Goal: Task Accomplishment & Management: Manage account settings

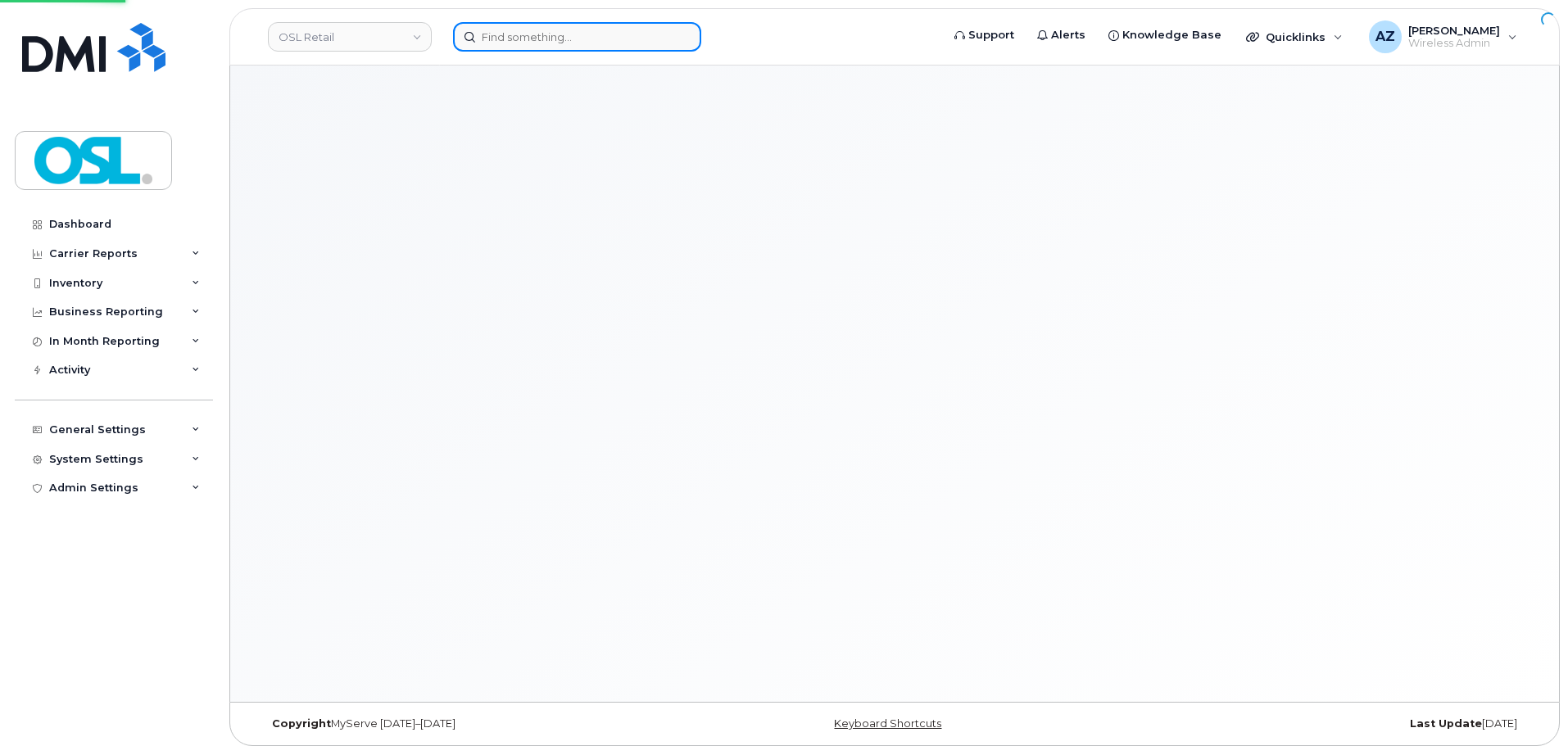
click at [564, 35] on input at bounding box center [577, 37] width 248 height 30
paste input "4374335005"
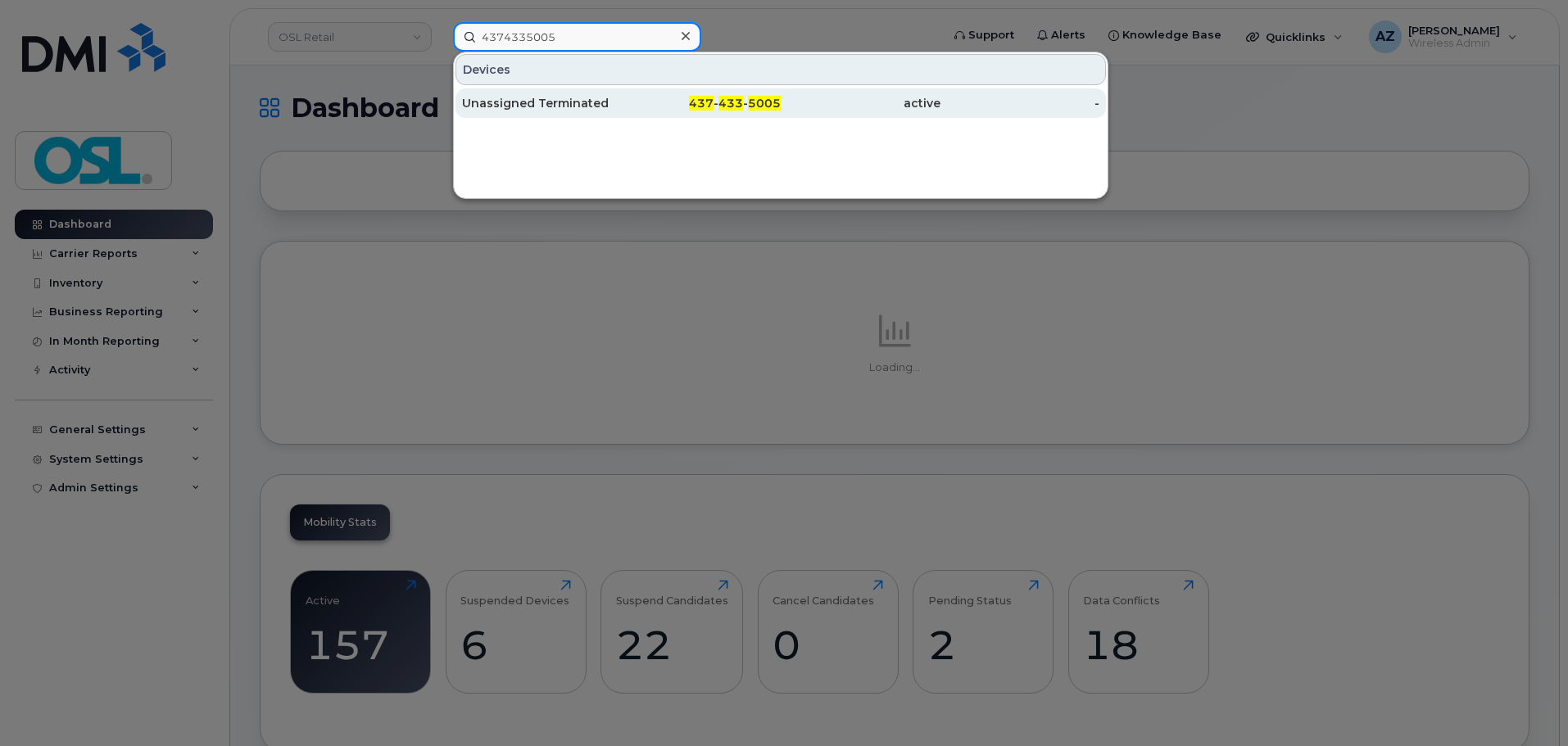
type input "4374335005"
click at [542, 108] on div "Unassigned Terminated" at bounding box center [541, 103] width 160 height 17
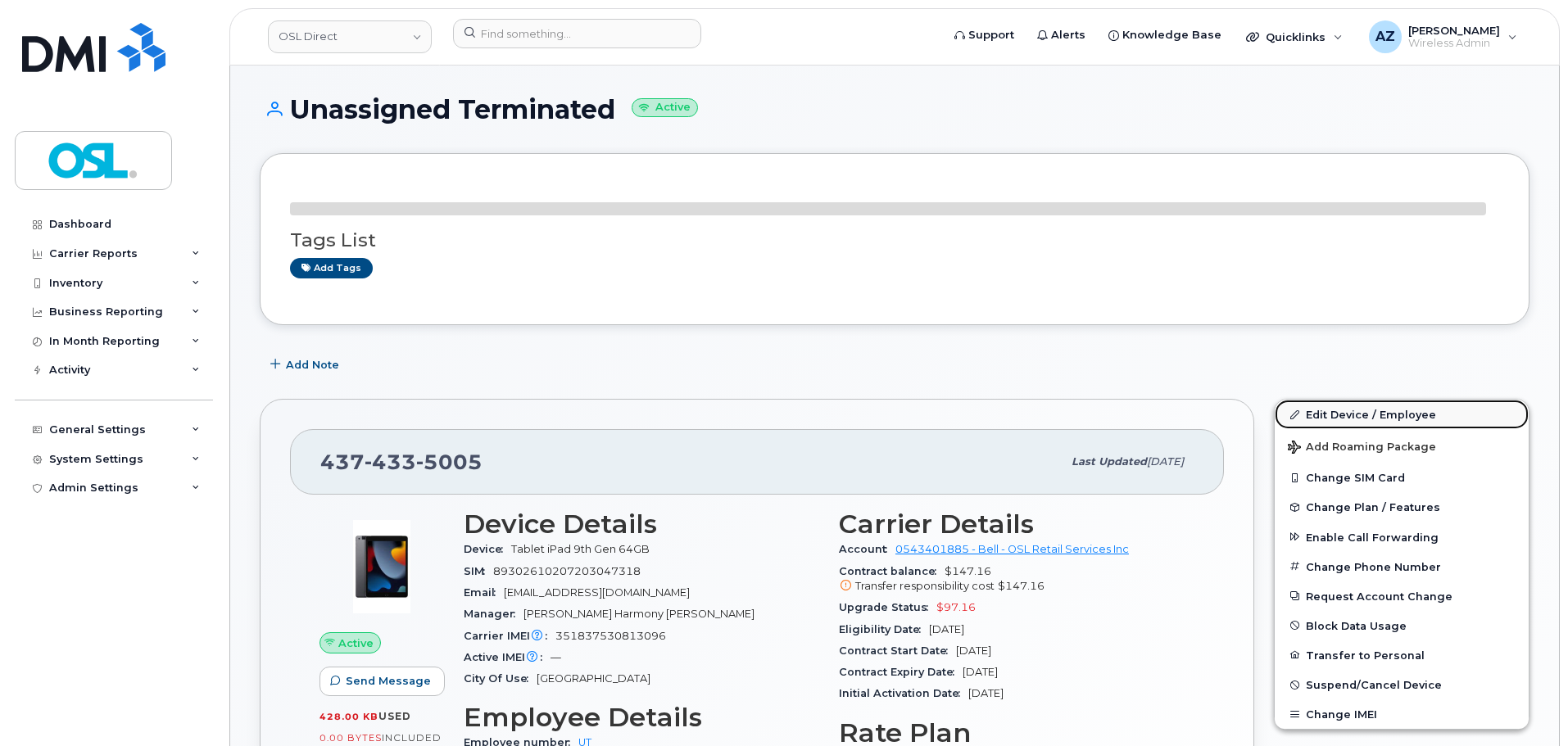
click at [1325, 415] on link "Edit Device / Employee" at bounding box center [1401, 415] width 254 height 30
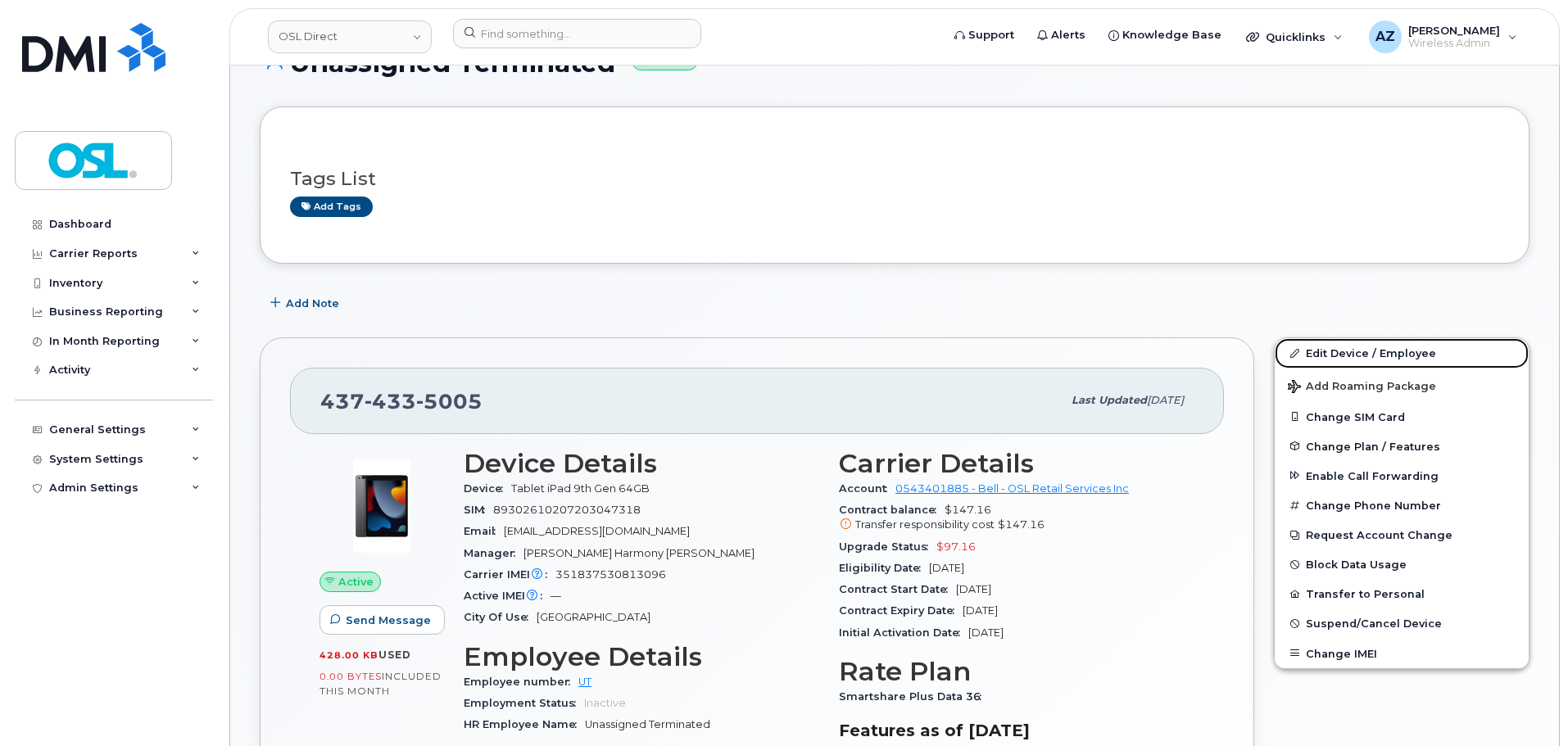
scroll to position [82, 0]
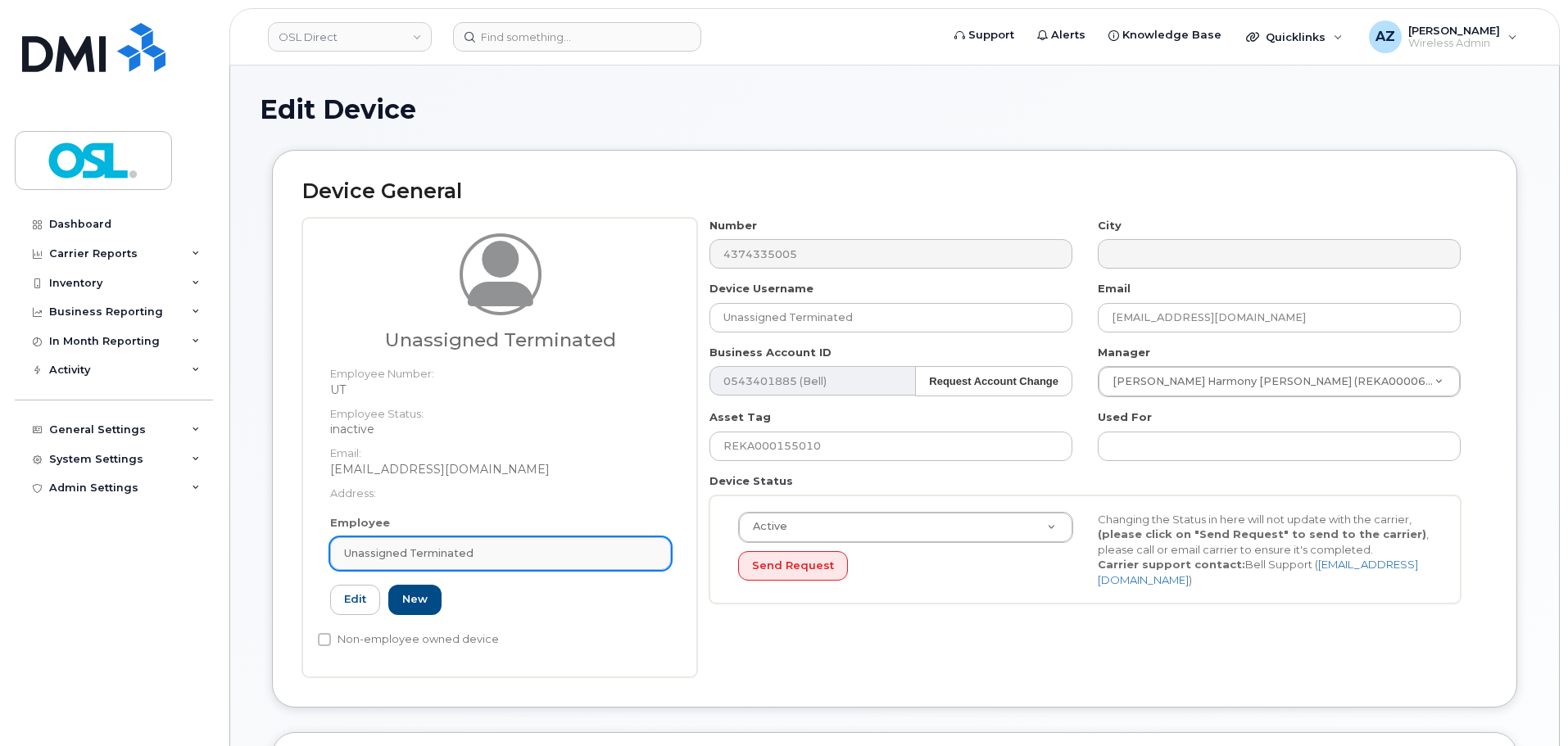
click at [518, 537] on link "Unassigned Terminated" at bounding box center [500, 553] width 340 height 33
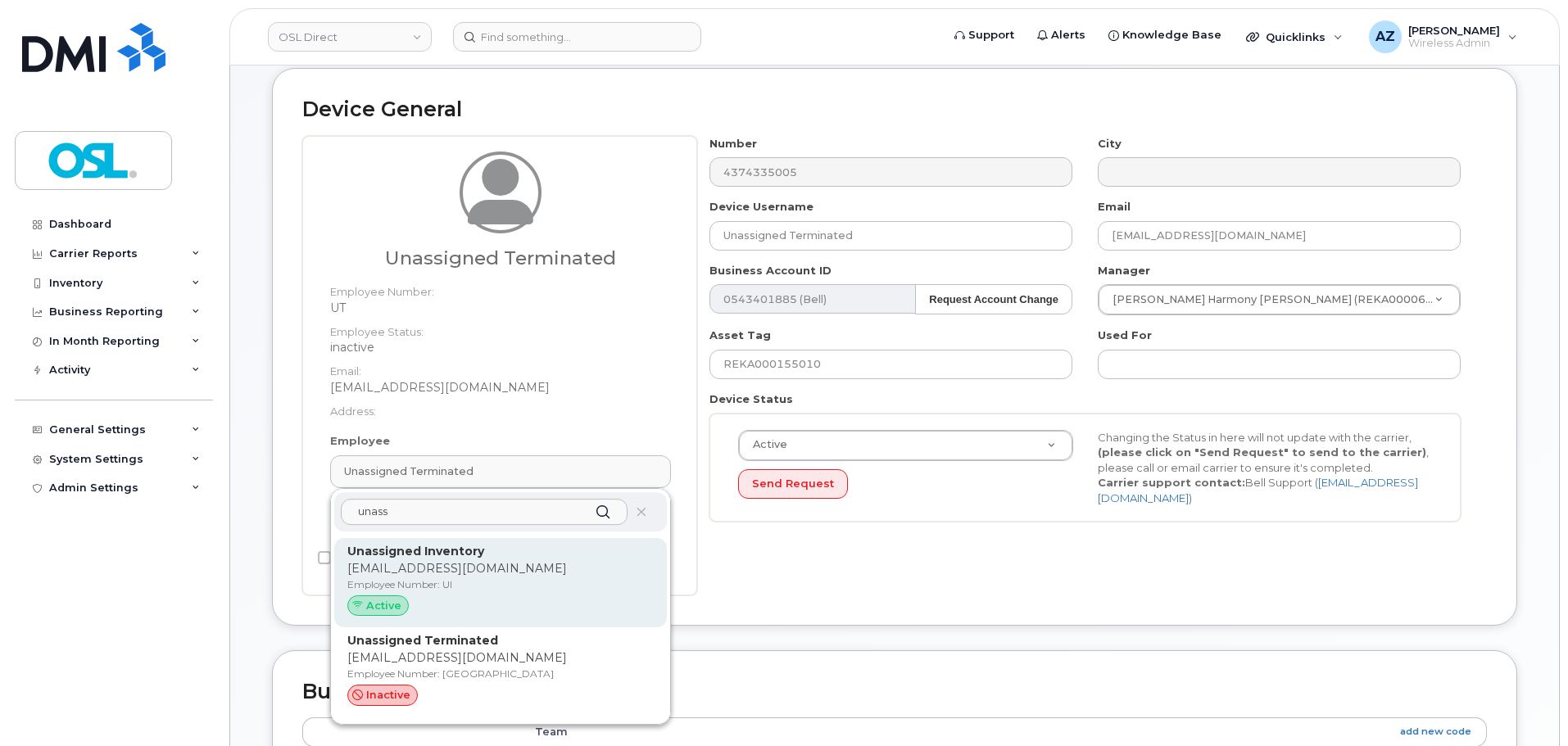
type input "unass"
click at [476, 555] on strong "Unassigned Inventory" at bounding box center [416, 551] width 137 height 15
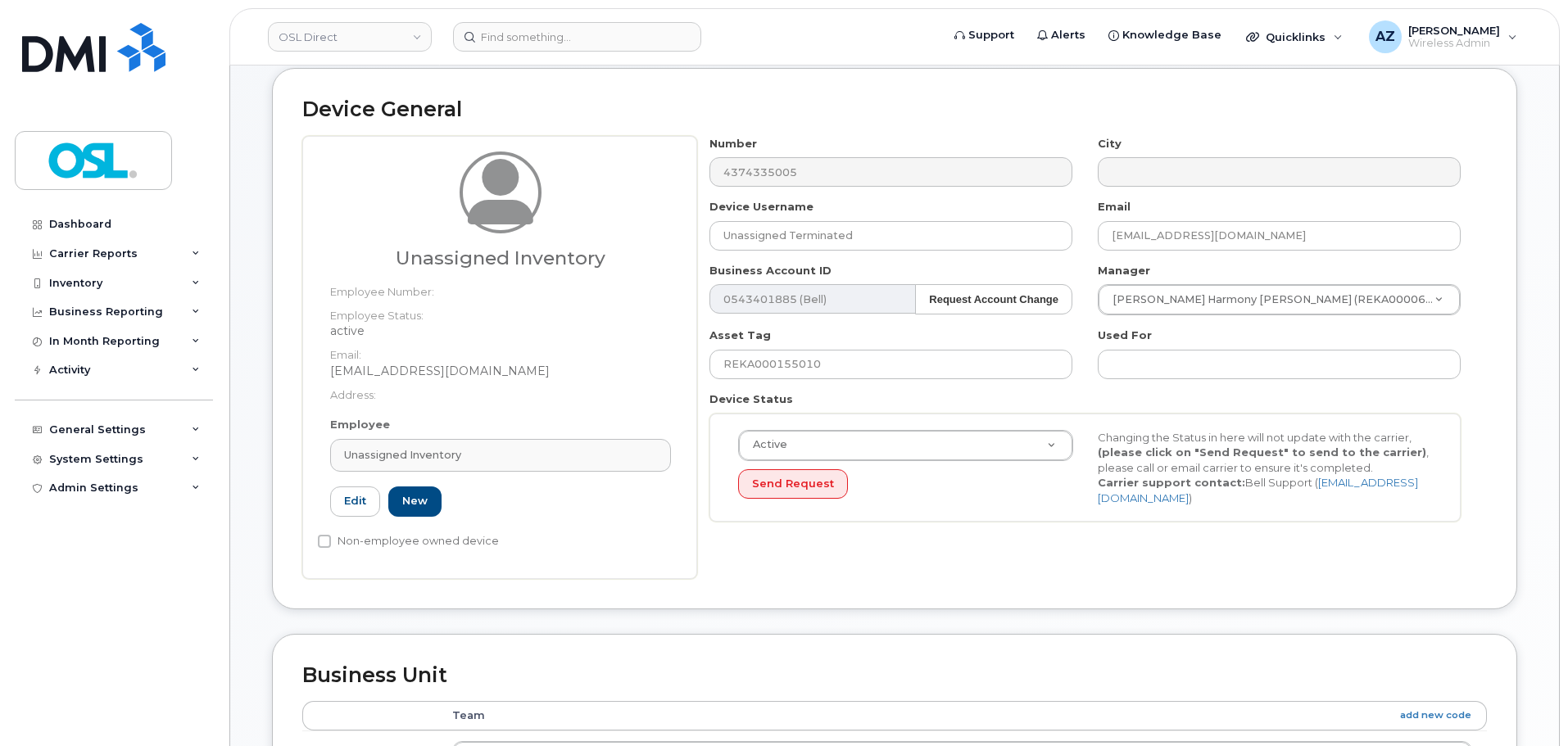
type input "UI"
type input "Unassigned Inventory"
type input "[EMAIL_ADDRESS][DOMAIN_NAME]"
type input "4724252"
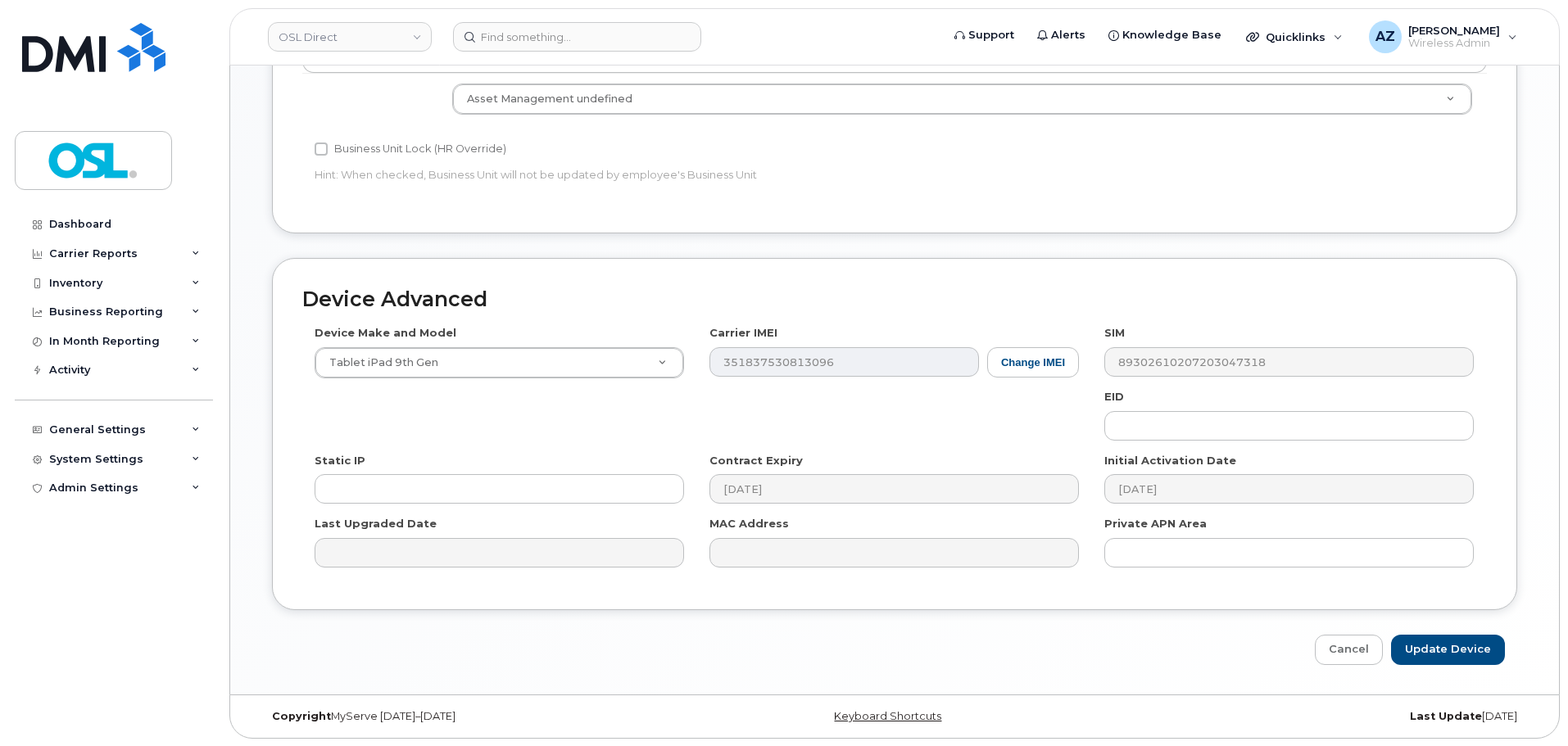
scroll to position [740, 0]
click at [1466, 654] on input "Update Device" at bounding box center [1447, 649] width 114 height 31
type input "Saving..."
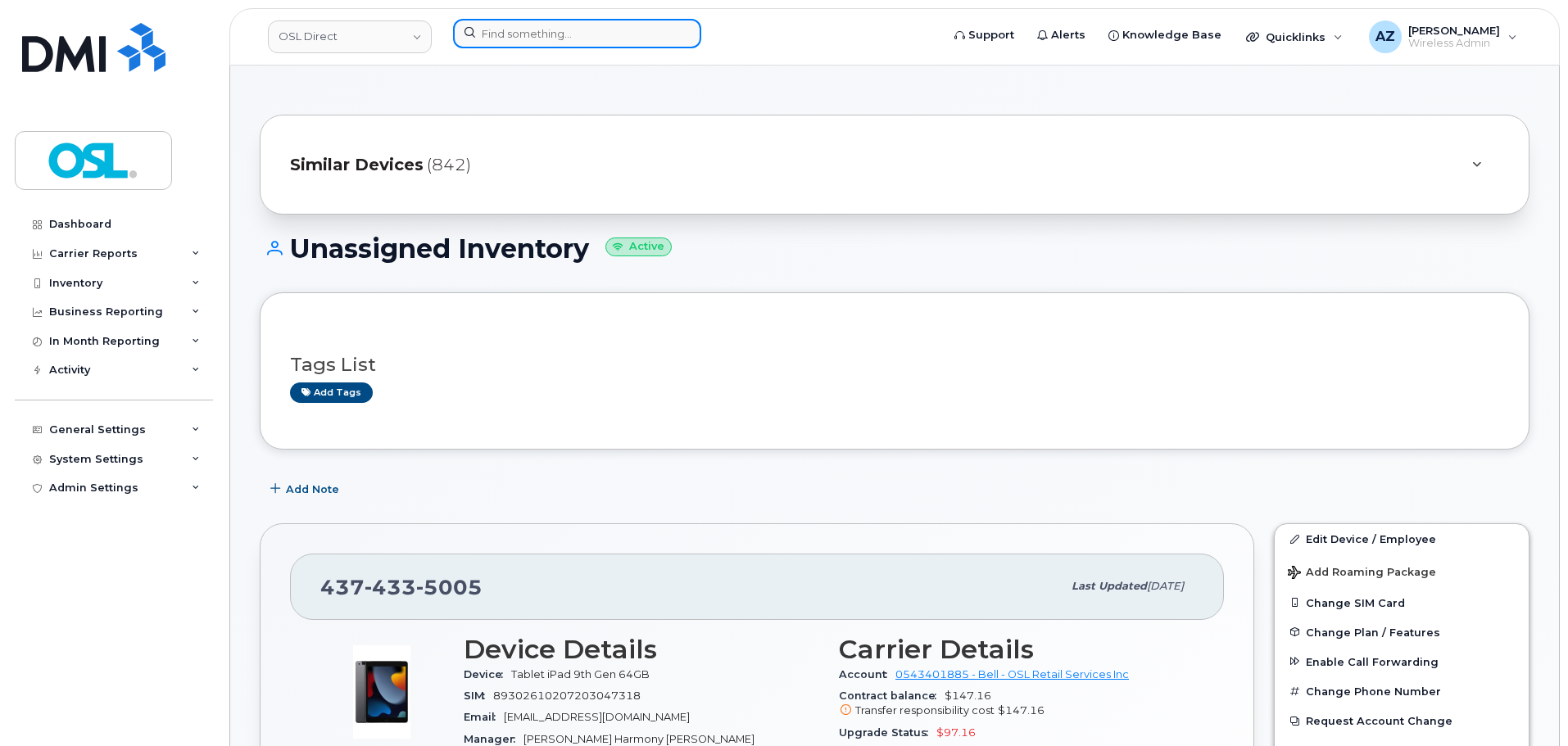
click at [573, 28] on input at bounding box center [577, 34] width 248 height 30
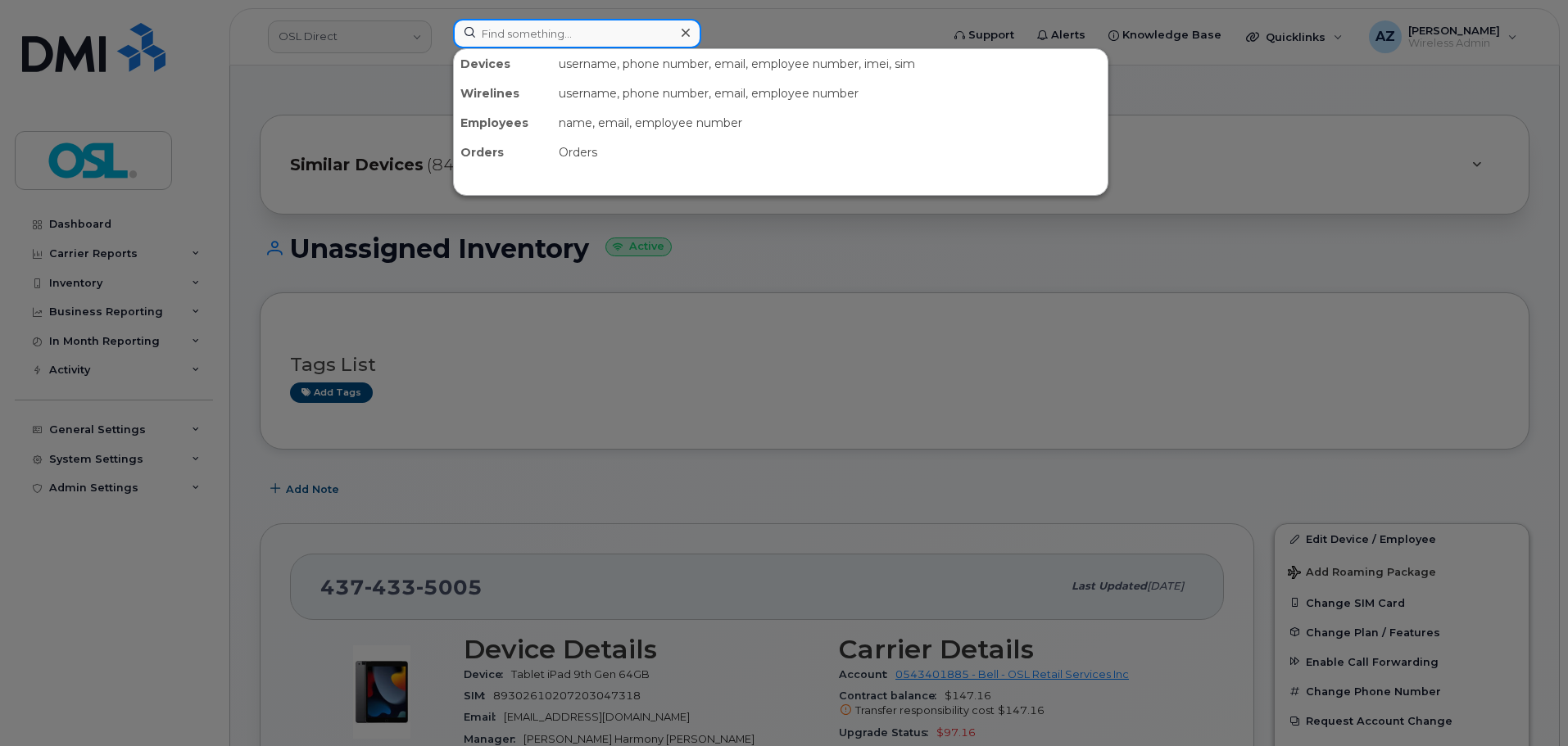
paste input "4189052980"
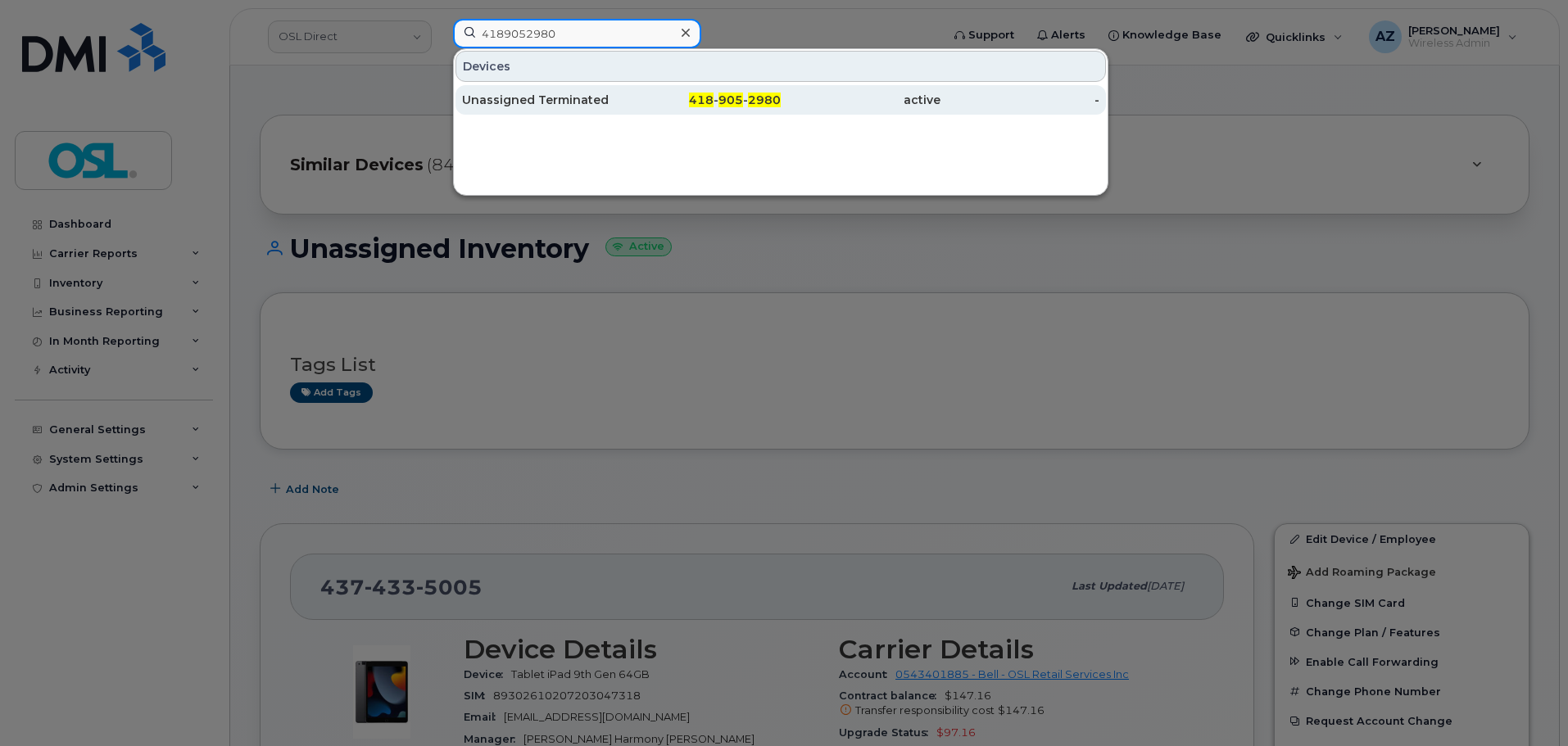
type input "4189052980"
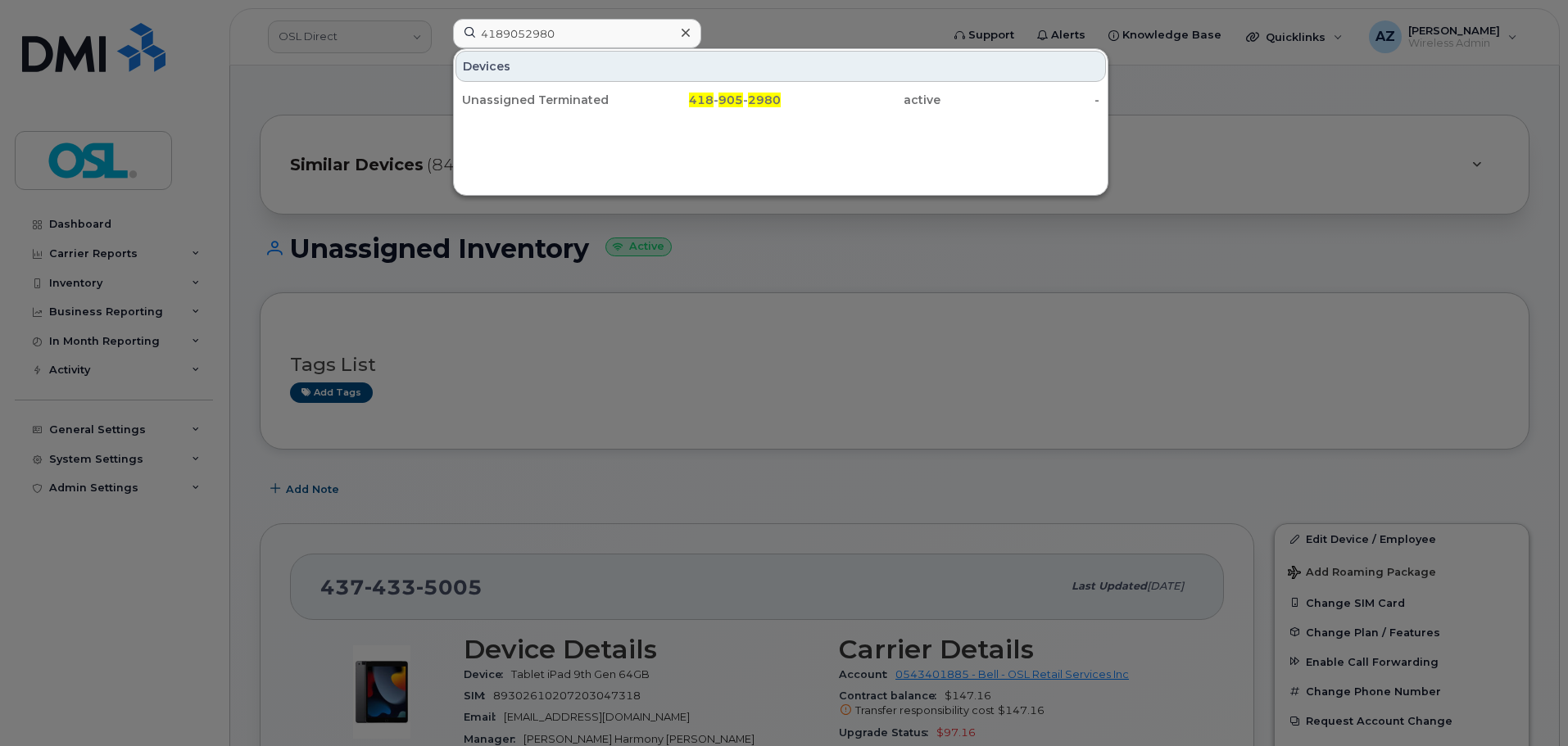
drag, startPoint x: 543, startPoint y: 103, endPoint x: 821, endPoint y: 60, distance: 281.3
click at [543, 103] on div "Unassigned Terminated" at bounding box center [541, 99] width 160 height 17
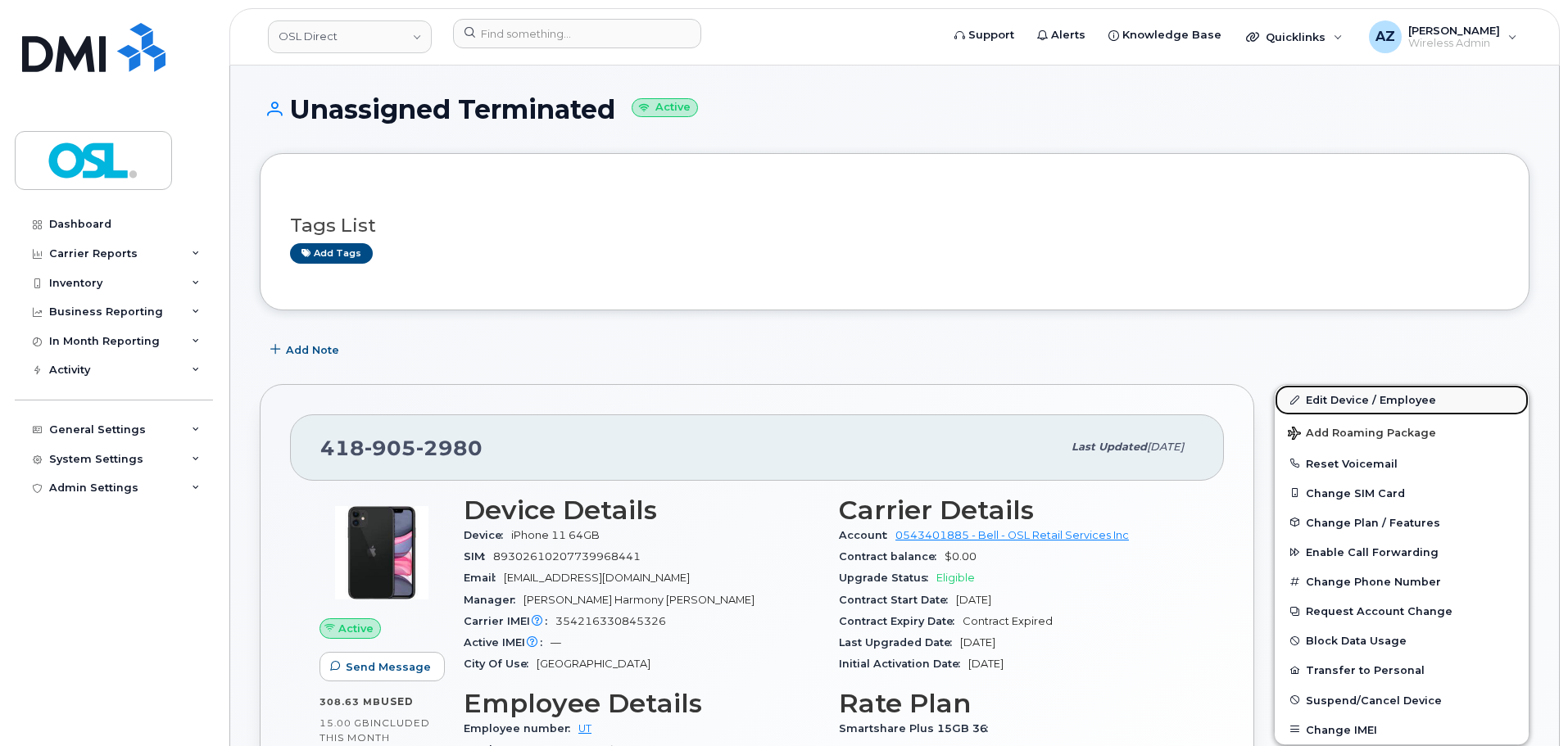
drag, startPoint x: 1377, startPoint y: 400, endPoint x: 1329, endPoint y: 406, distance: 48.4
click at [1377, 400] on link "Edit Device / Employee" at bounding box center [1401, 400] width 254 height 30
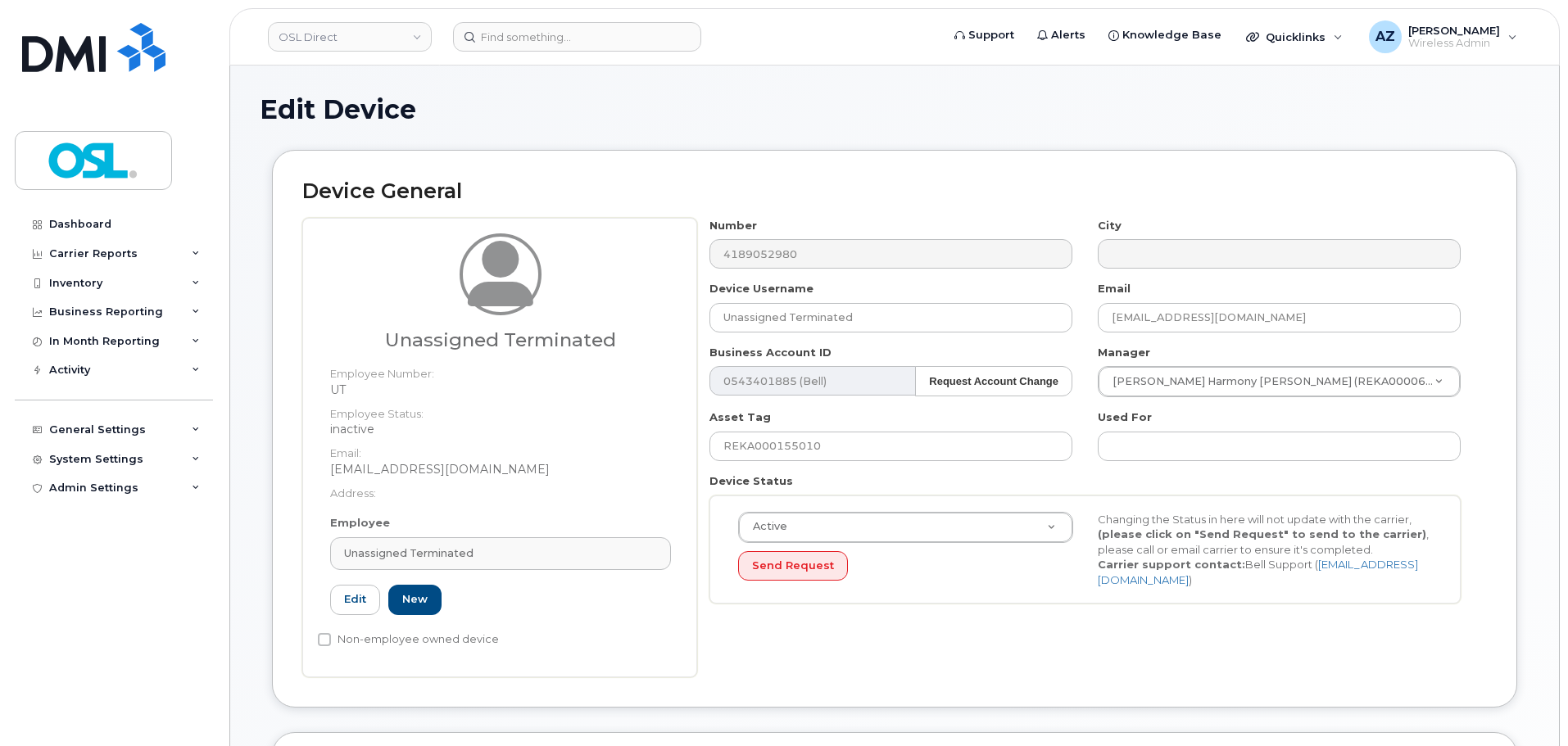
click at [457, 555] on span "Unassigned Terminated" at bounding box center [409, 554] width 129 height 16
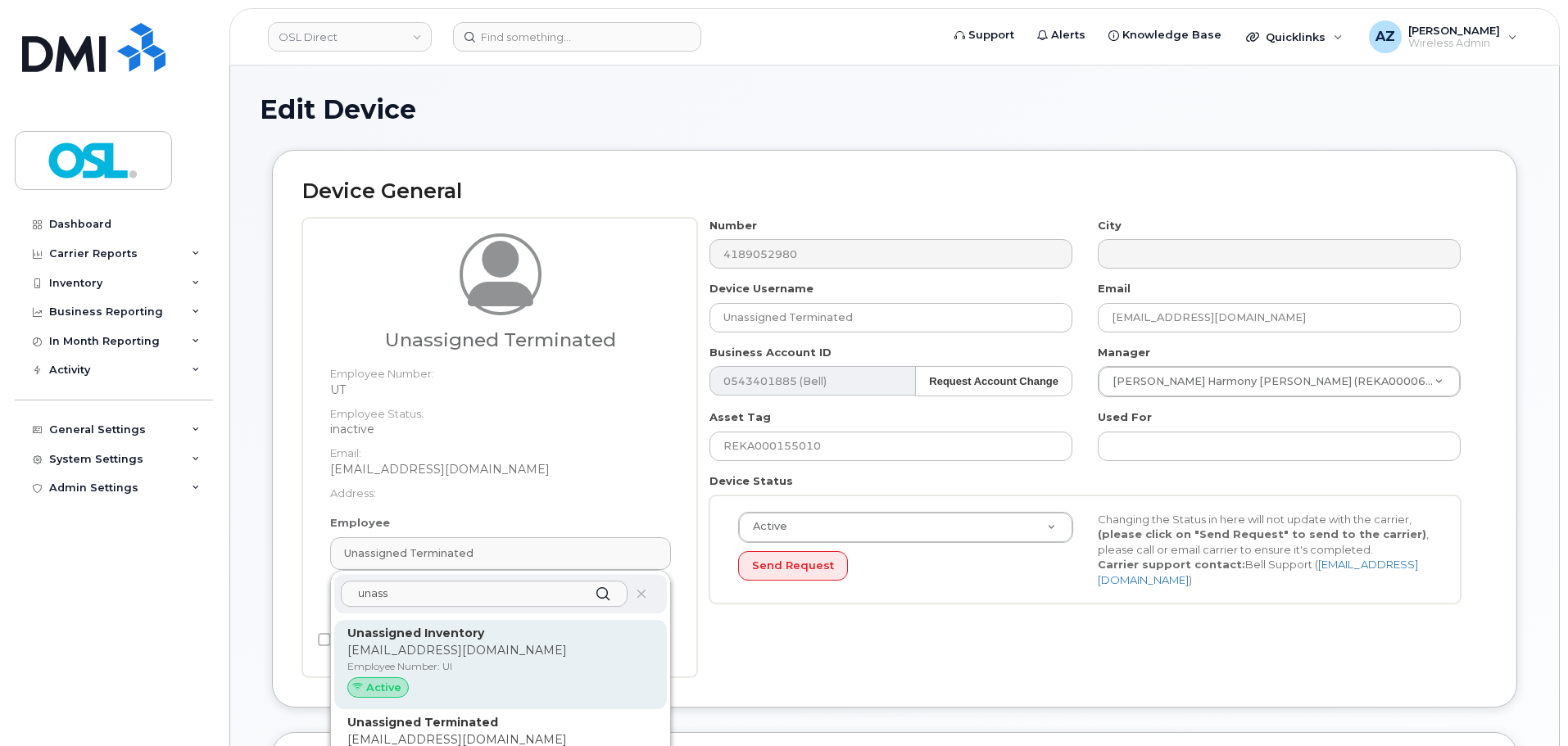
type input "unass"
click at [490, 642] on div "Unassigned Inventory [EMAIL_ADDRESS][DOMAIN_NAME] Employee Number: UI Active" at bounding box center [500, 665] width 307 height 80
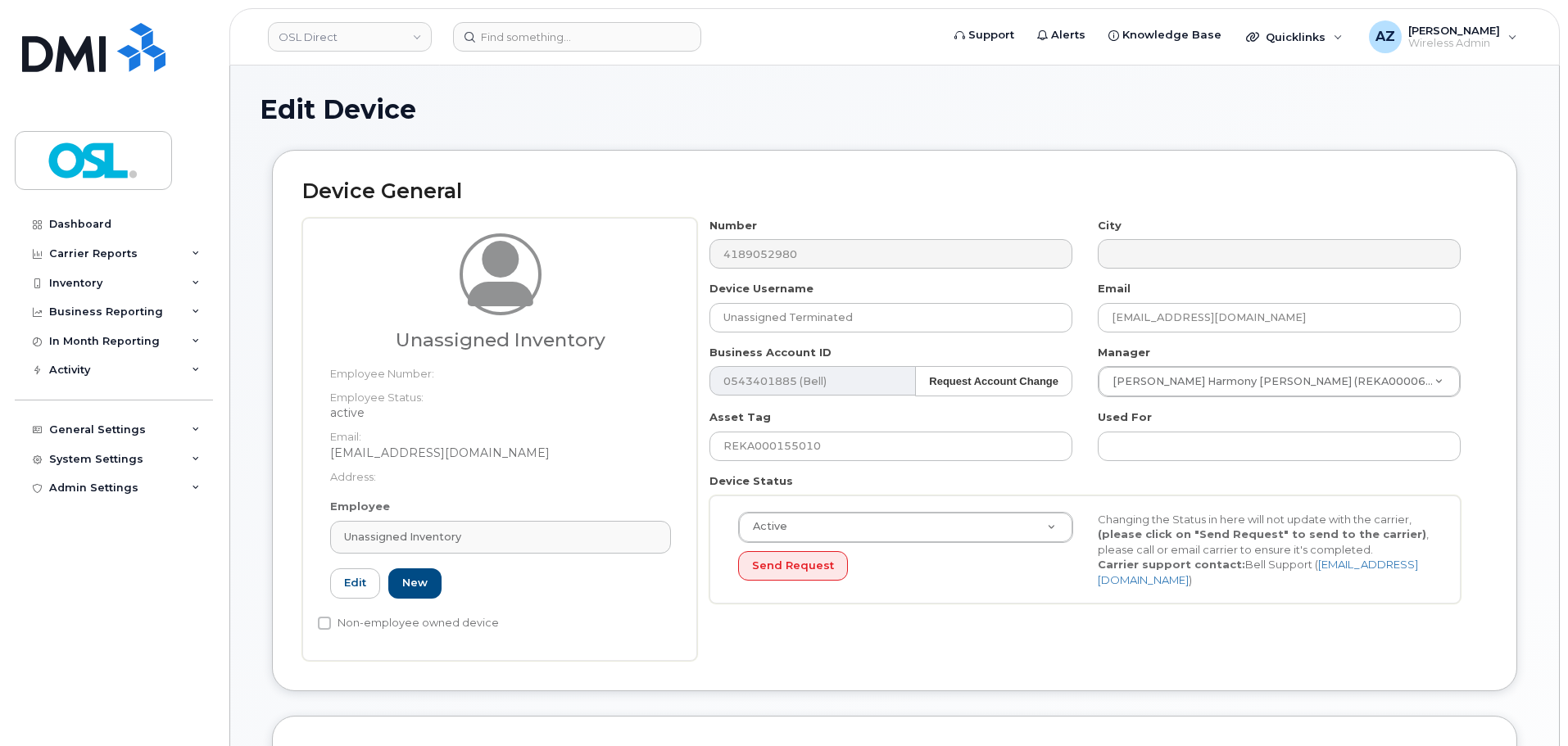
type input "UI"
type input "Unassigned Inventory"
type input "[EMAIL_ADDRESS][DOMAIN_NAME]"
type input "4724252"
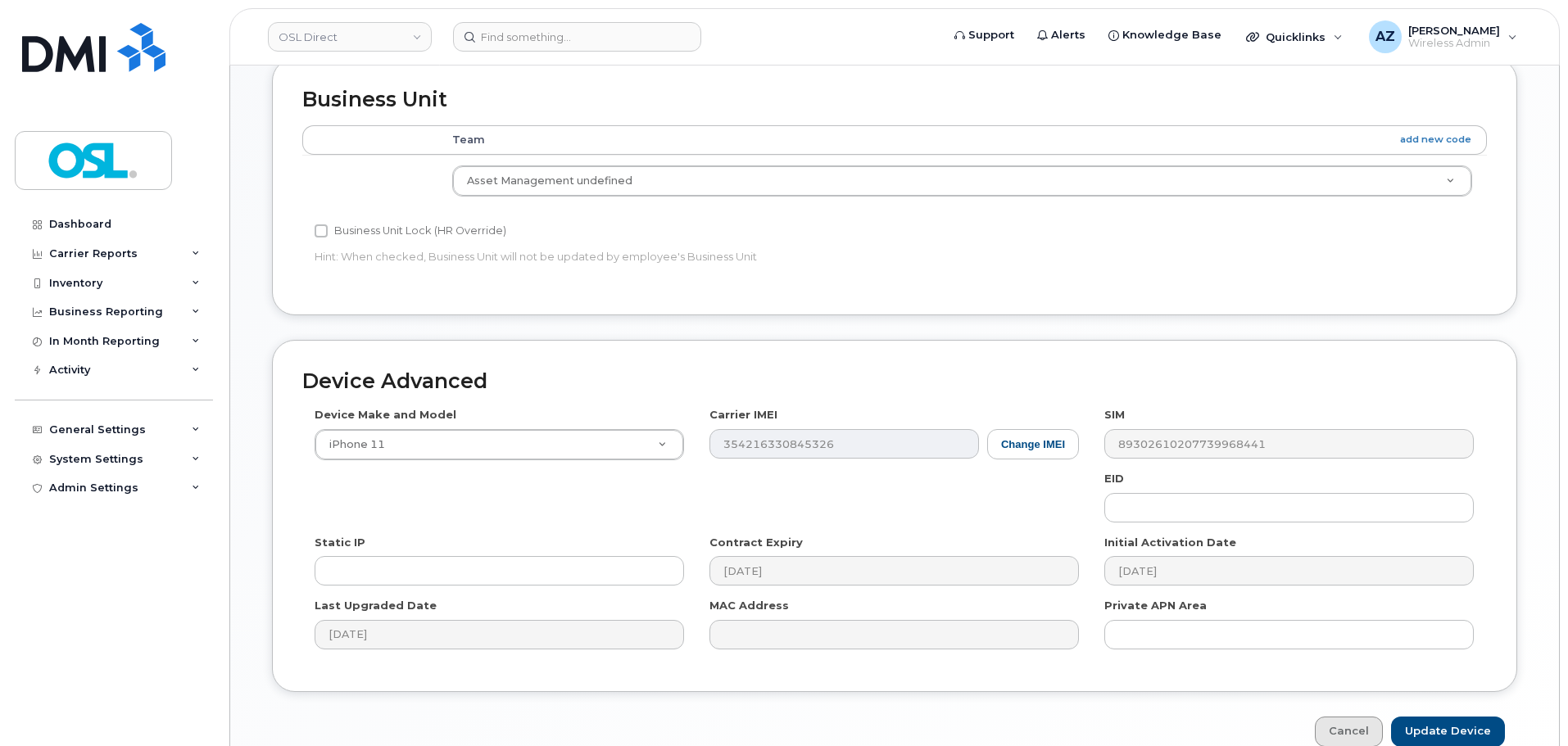
scroll to position [740, 0]
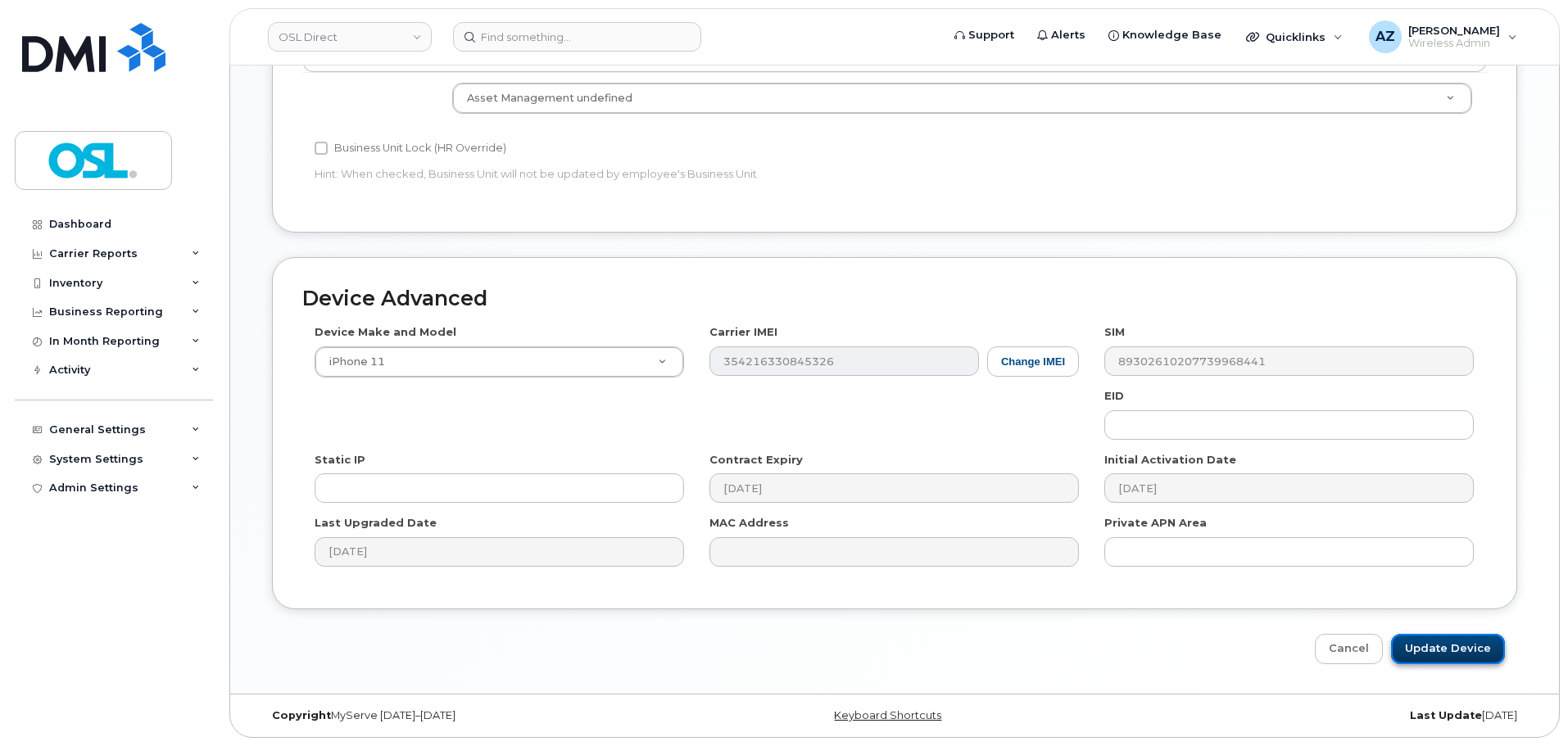
click at [1440, 644] on input "Update Device" at bounding box center [1447, 649] width 114 height 31
type input "Saving..."
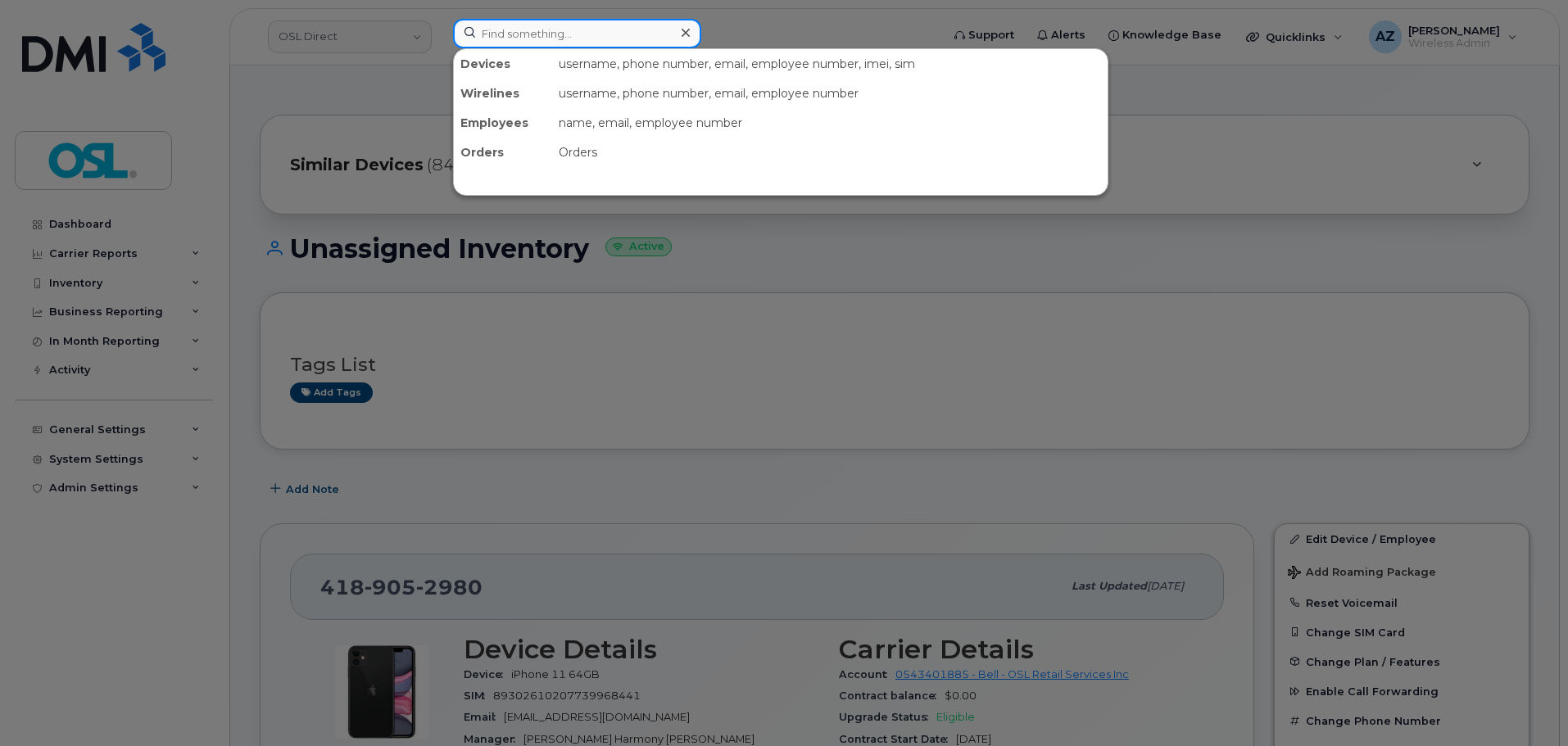
click at [568, 36] on input at bounding box center [577, 34] width 248 height 30
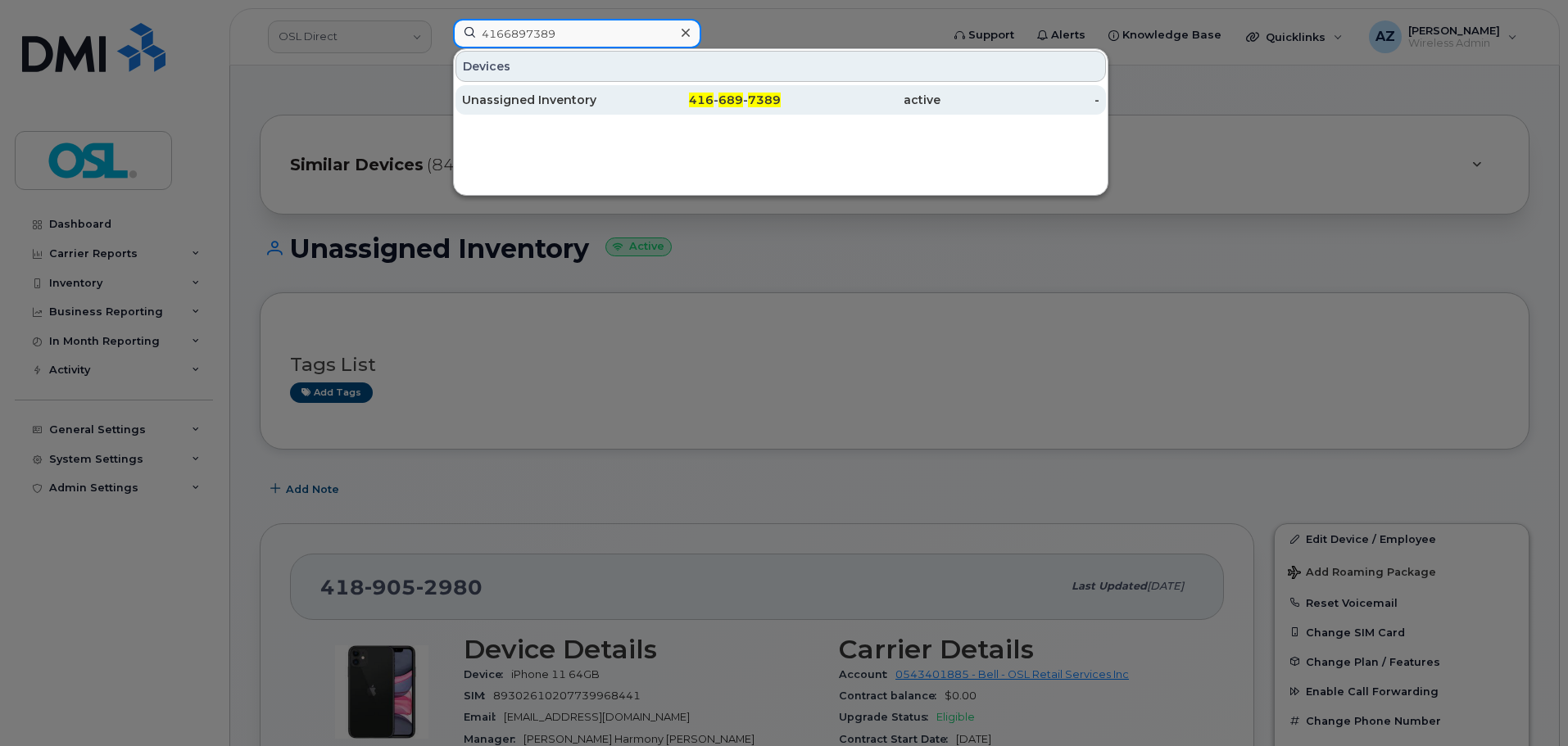
type input "4166897389"
click at [607, 92] on div "Unassigned Inventory" at bounding box center [541, 99] width 160 height 17
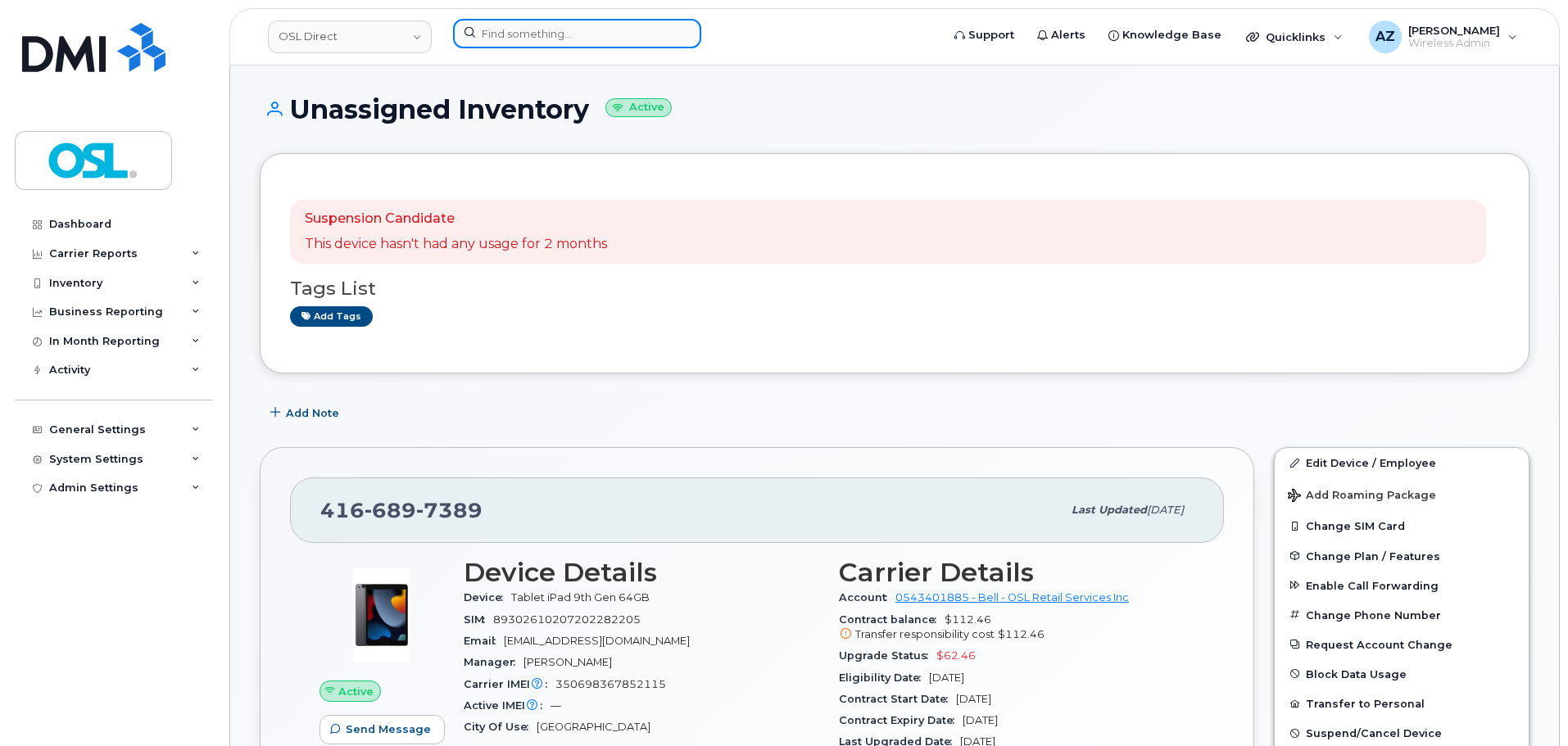
click at [620, 37] on input at bounding box center [577, 34] width 248 height 30
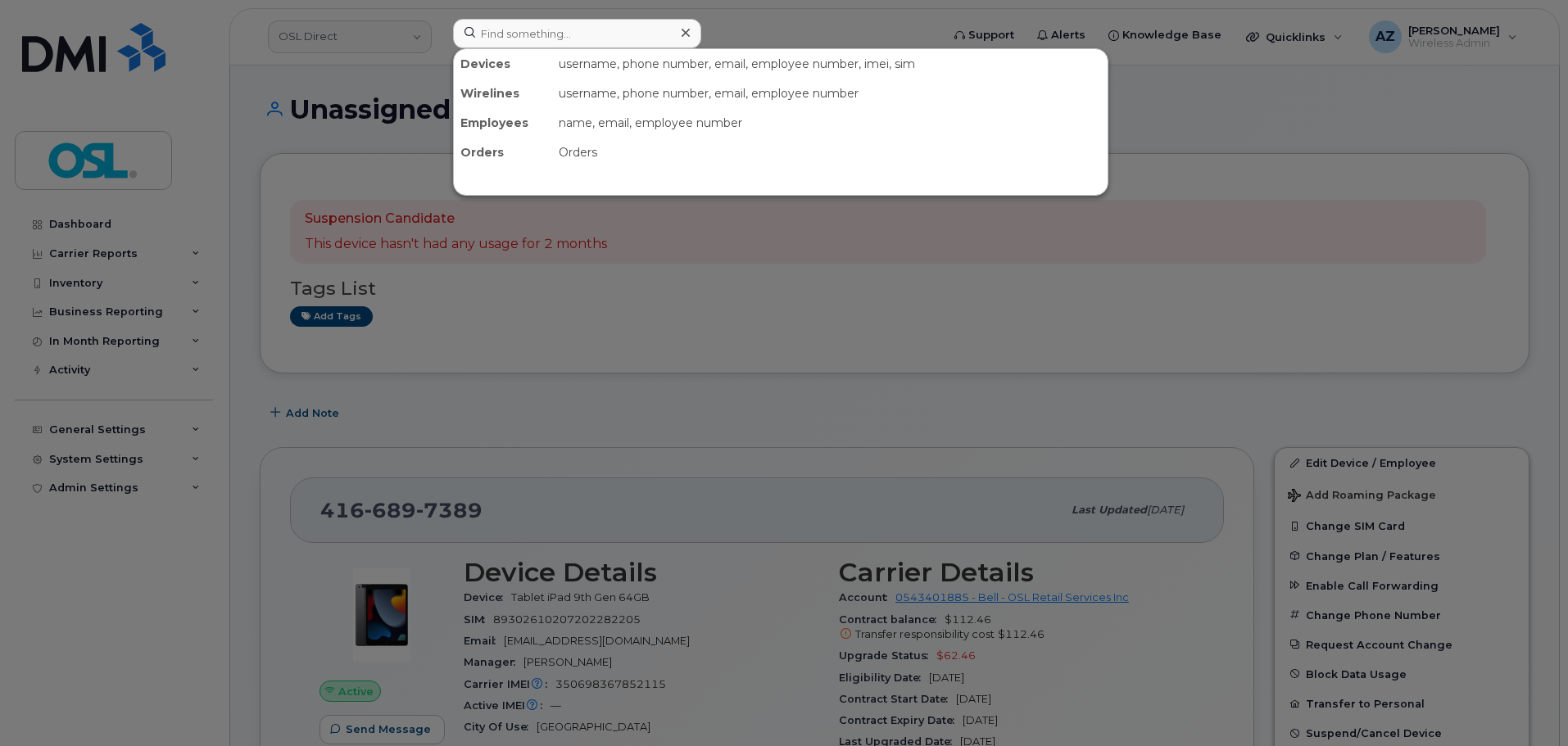
click at [793, 335] on div at bounding box center [784, 373] width 1568 height 746
